Goal: Check status

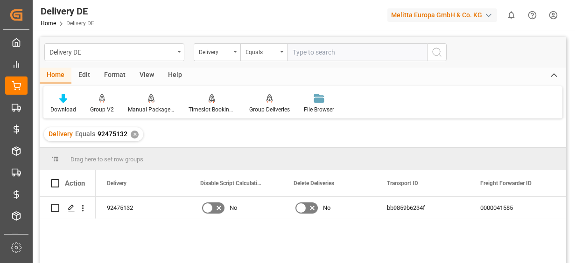
click at [345, 55] on input "text" at bounding box center [357, 52] width 140 height 18
type input "80002415"
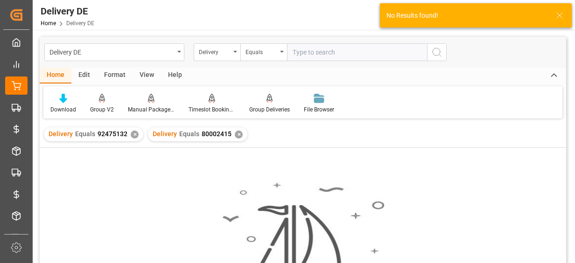
click at [131, 134] on div "✕" at bounding box center [135, 135] width 8 height 8
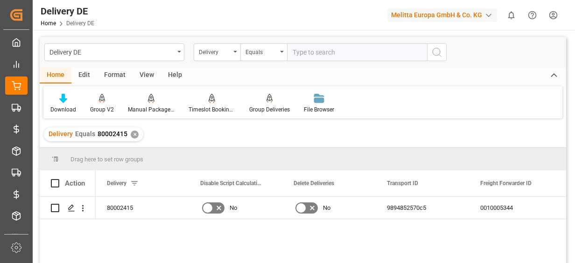
click at [196, 233] on div "80002415 No No 9894852570c5 0010005344 0010005344 P057523" at bounding box center [331, 233] width 471 height 72
drag, startPoint x: 442, startPoint y: 213, endPoint x: 427, endPoint y: 207, distance: 16.0
click at [442, 213] on div "9894852570c5" at bounding box center [422, 208] width 93 height 22
click at [425, 205] on div "9894852570c5" at bounding box center [422, 208] width 93 height 22
click at [426, 205] on div "9894852570c5" at bounding box center [422, 208] width 93 height 22
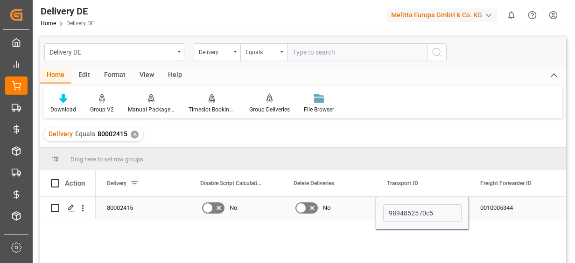
click at [139, 208] on div "80002415" at bounding box center [142, 208] width 93 height 22
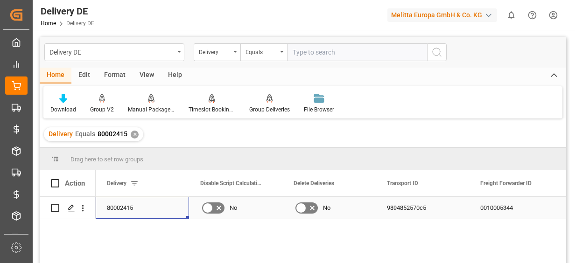
click at [134, 208] on div "80002415" at bounding box center [142, 208] width 93 height 22
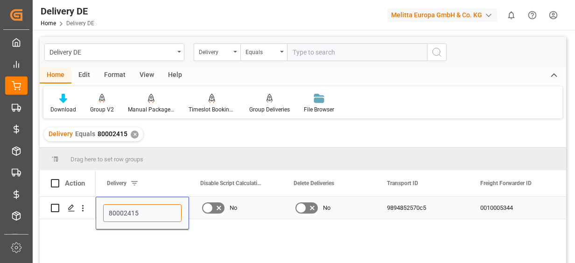
drag, startPoint x: 138, startPoint y: 210, endPoint x: 100, endPoint y: 210, distance: 37.8
click at [100, 210] on div "80002415" at bounding box center [142, 213] width 93 height 33
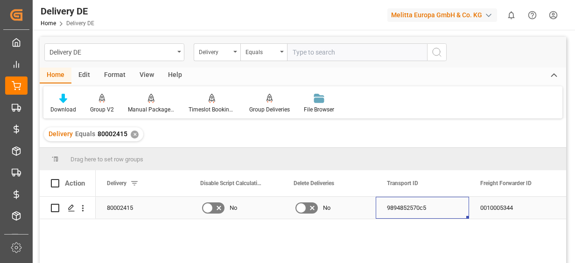
drag, startPoint x: 429, startPoint y: 207, endPoint x: 385, endPoint y: 209, distance: 43.9
click at [385, 209] on div "9894852570c5" at bounding box center [422, 208] width 93 height 22
click at [394, 208] on div "9894852570c5" at bounding box center [422, 208] width 93 height 22
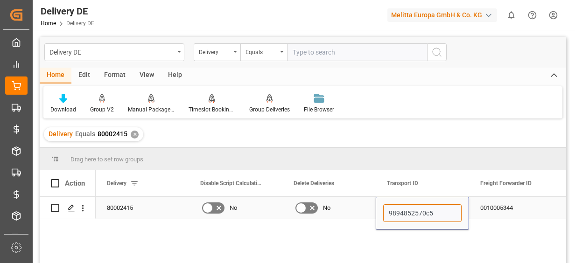
drag, startPoint x: 451, startPoint y: 214, endPoint x: 389, endPoint y: 212, distance: 62.6
click at [389, 212] on input "9894852570c5" at bounding box center [422, 214] width 78 height 18
